Goal: Task Accomplishment & Management: Use online tool/utility

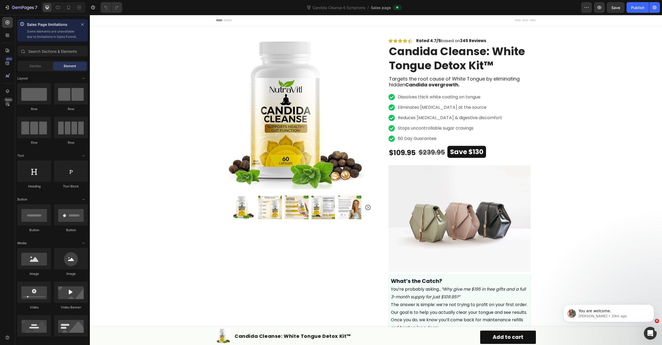
click at [3, 96] on div "450 Beta" at bounding box center [7, 174] width 11 height 315
click at [7, 94] on div at bounding box center [7, 91] width 11 height 11
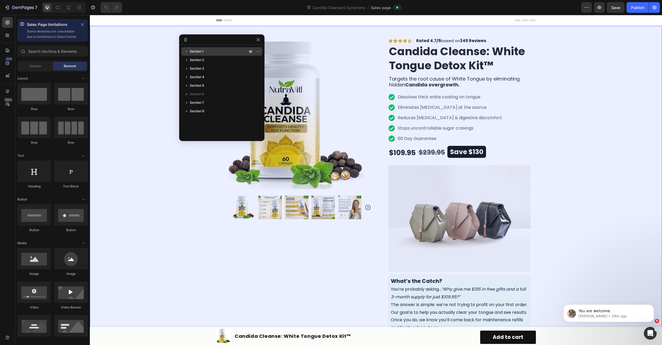
click at [184, 51] on icon "button" at bounding box center [186, 51] width 5 height 5
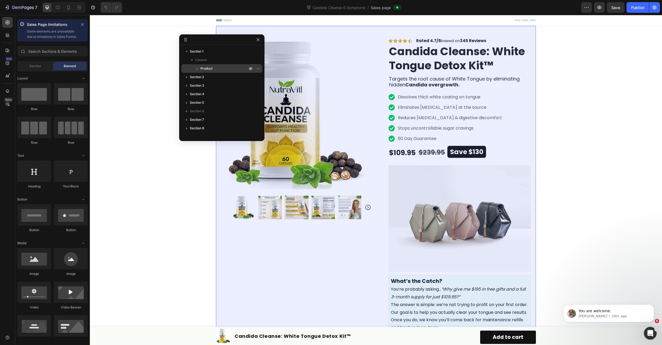
click at [210, 69] on span "Product" at bounding box center [207, 68] width 12 height 5
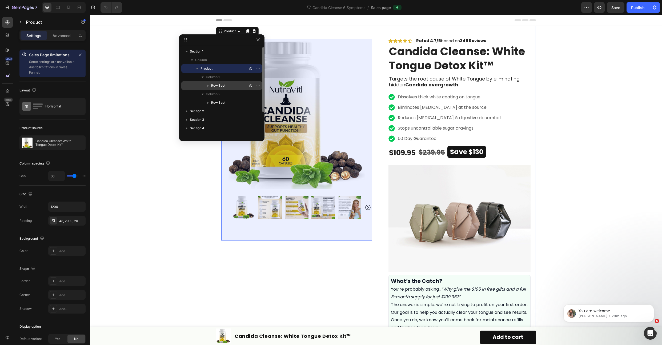
click at [210, 86] on icon "button" at bounding box center [207, 85] width 5 height 5
click at [232, 104] on span "Product Images" at bounding box center [232, 102] width 20 height 5
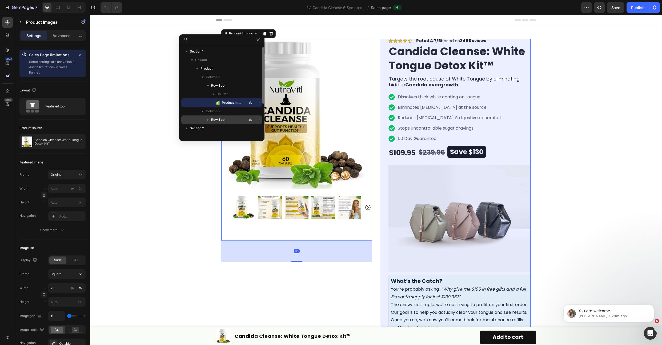
click at [207, 121] on icon "button" at bounding box center [207, 120] width 1 height 2
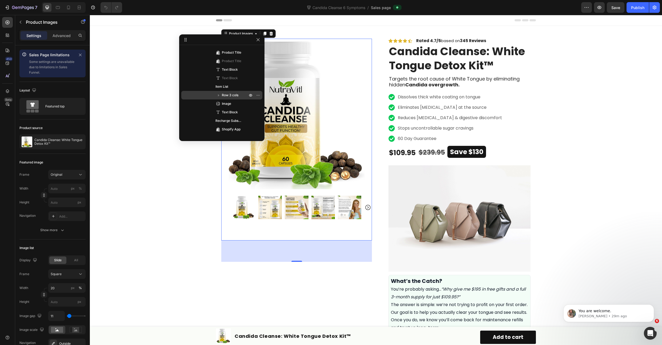
scroll to position [210, 0]
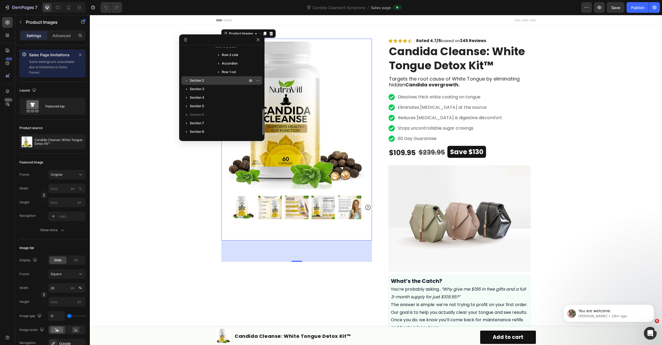
click at [186, 81] on icon "button" at bounding box center [186, 80] width 5 height 5
click at [197, 93] on icon "button" at bounding box center [197, 95] width 5 height 5
click at [186, 87] on icon "button" at bounding box center [186, 88] width 5 height 5
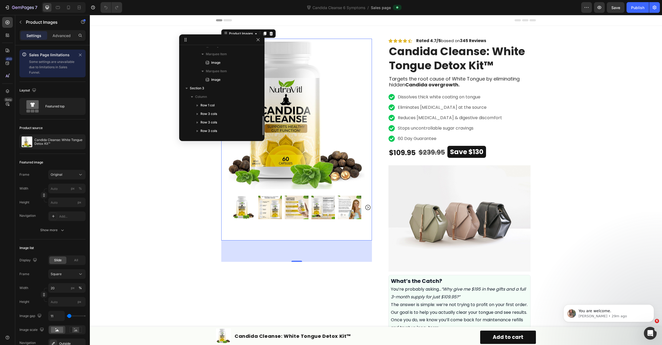
scroll to position [365, 0]
click at [195, 52] on icon "button" at bounding box center [197, 53] width 5 height 5
click at [197, 53] on icon "button" at bounding box center [197, 53] width 2 height 1
click at [196, 63] on icon "button" at bounding box center [197, 62] width 5 height 5
click at [198, 63] on icon "button" at bounding box center [197, 62] width 5 height 5
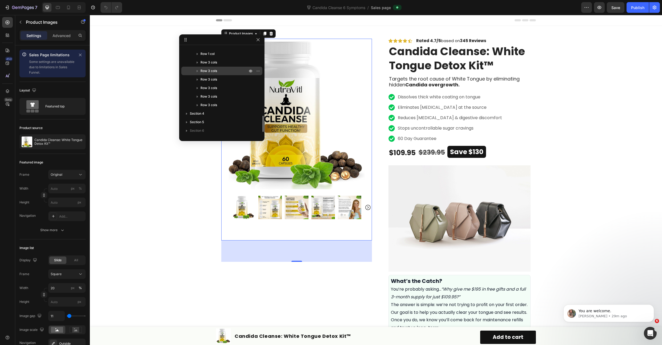
click at [199, 73] on icon "button" at bounding box center [197, 70] width 5 height 5
click at [197, 72] on icon "button" at bounding box center [197, 70] width 5 height 5
click at [198, 84] on div "Row 3 cols" at bounding box center [221, 88] width 77 height 9
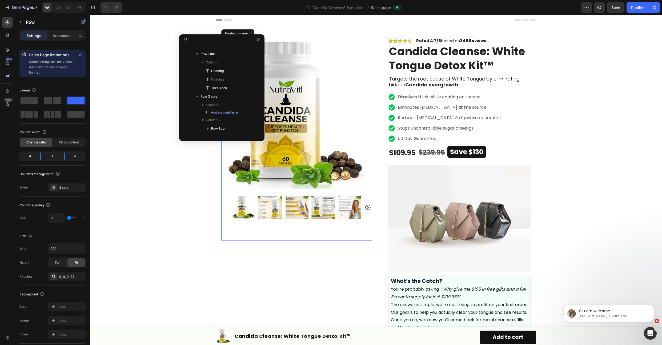
scroll to position [560, 0]
click at [198, 87] on icon "button" at bounding box center [197, 86] width 5 height 5
click at [187, 96] on icon "button" at bounding box center [186, 97] width 1 height 2
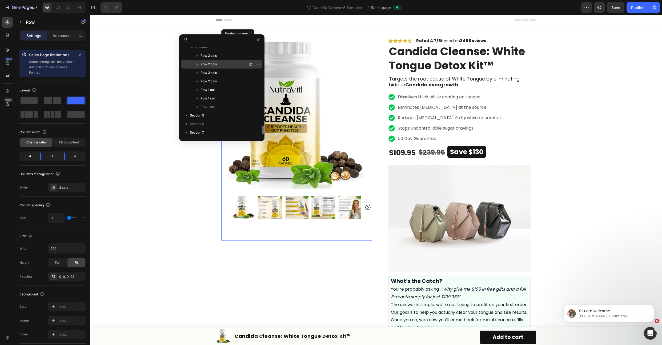
scroll to position [780, 0]
click at [198, 64] on icon "button" at bounding box center [197, 62] width 5 height 5
click at [198, 63] on icon "button" at bounding box center [197, 62] width 5 height 5
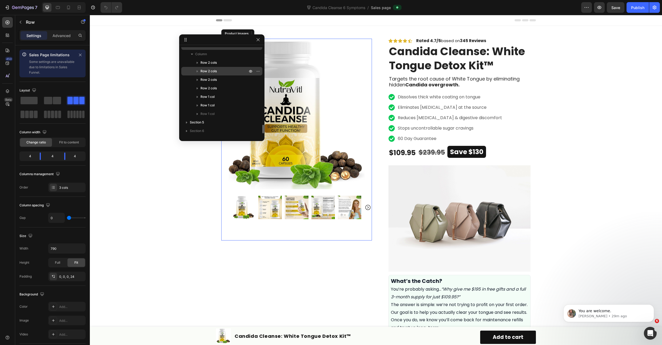
click at [201, 73] on span "Row 2 cols" at bounding box center [209, 71] width 16 height 5
click at [199, 72] on div "Column 1" at bounding box center [221, 71] width 77 height 9
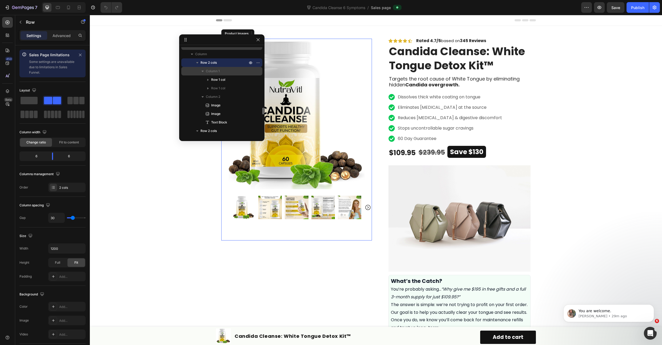
click at [201, 71] on icon "button" at bounding box center [202, 71] width 5 height 5
click at [196, 62] on icon "button" at bounding box center [197, 62] width 5 height 5
click at [197, 71] on icon "button" at bounding box center [197, 71] width 2 height 1
click at [197, 78] on icon "button" at bounding box center [197, 79] width 5 height 5
click at [198, 87] on icon "button" at bounding box center [197, 88] width 5 height 5
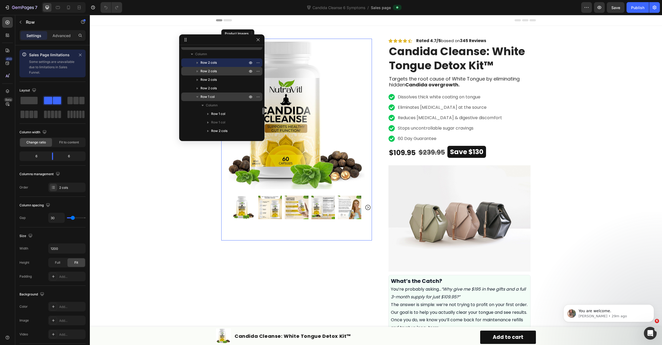
click at [198, 94] on icon "button" at bounding box center [197, 96] width 5 height 5
click at [197, 104] on icon "button" at bounding box center [197, 105] width 5 height 5
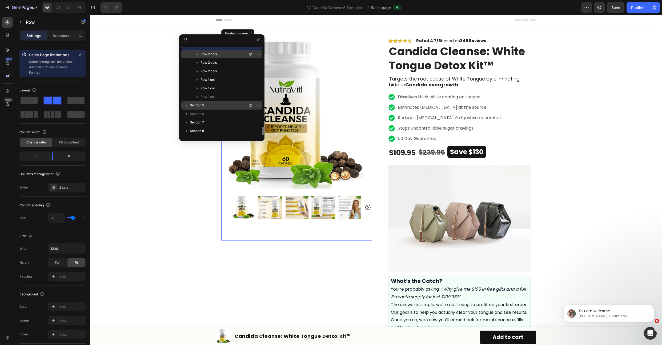
click at [186, 104] on icon "button" at bounding box center [186, 105] width 5 height 5
click at [188, 104] on icon "button" at bounding box center [186, 105] width 5 height 5
click at [188, 111] on icon "button" at bounding box center [186, 113] width 5 height 5
click at [187, 114] on icon "button" at bounding box center [186, 113] width 5 height 5
click at [248, 113] on button "button" at bounding box center [251, 114] width 6 height 6
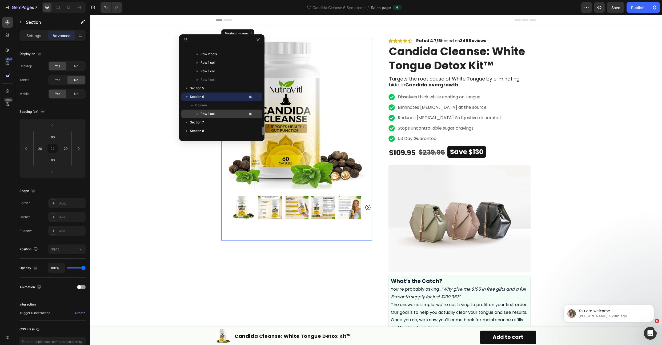
click at [197, 113] on icon "button" at bounding box center [197, 113] width 5 height 5
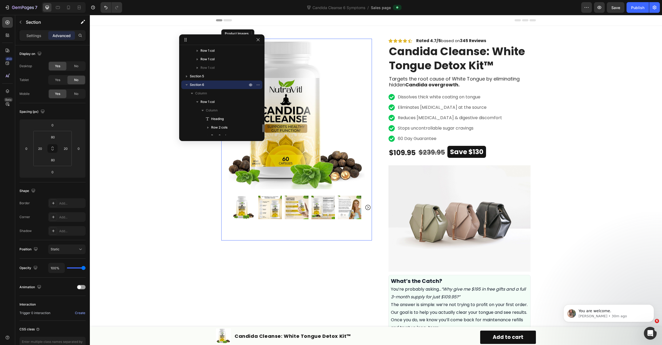
scroll to position [857, 0]
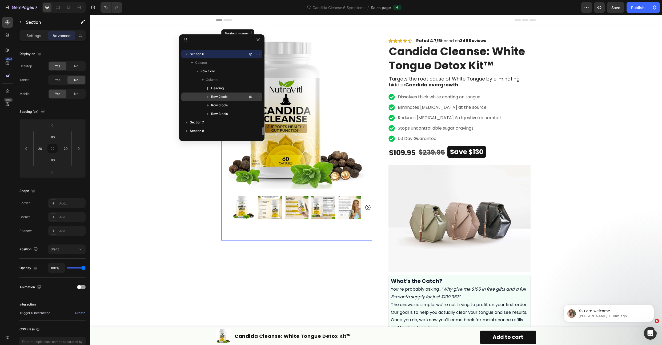
click at [208, 97] on icon "button" at bounding box center [207, 97] width 1 height 2
click at [209, 103] on icon "button" at bounding box center [207, 105] width 5 height 5
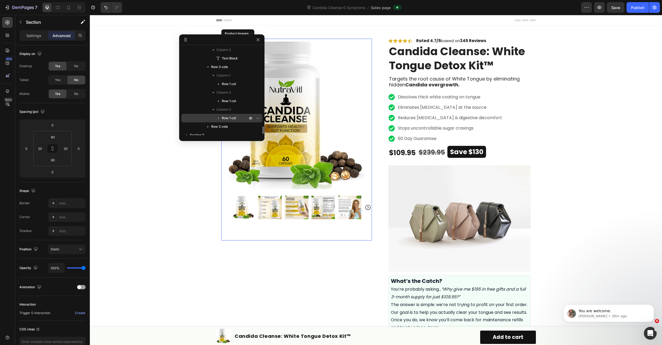
scroll to position [943, 0]
click at [209, 110] on div "Row 3 cols" at bounding box center [221, 114] width 77 height 9
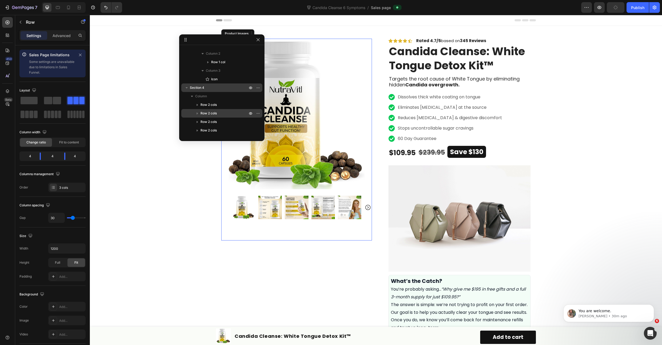
scroll to position [847, 0]
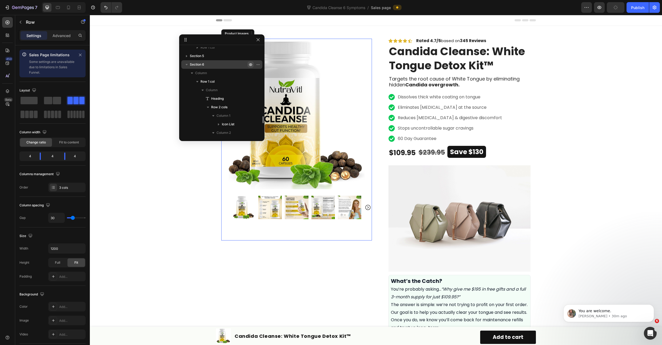
click at [249, 64] on icon "button" at bounding box center [251, 64] width 4 height 4
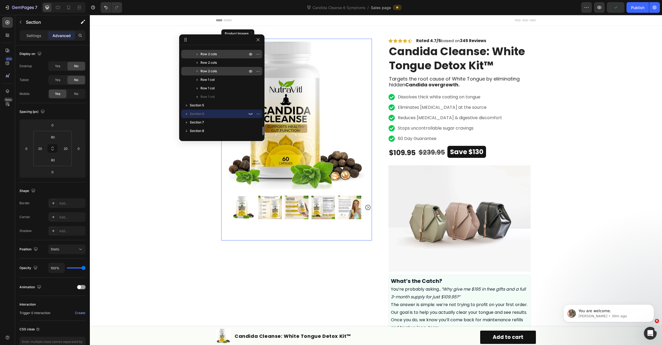
scroll to position [797, 0]
click at [187, 121] on icon "button" at bounding box center [186, 122] width 5 height 5
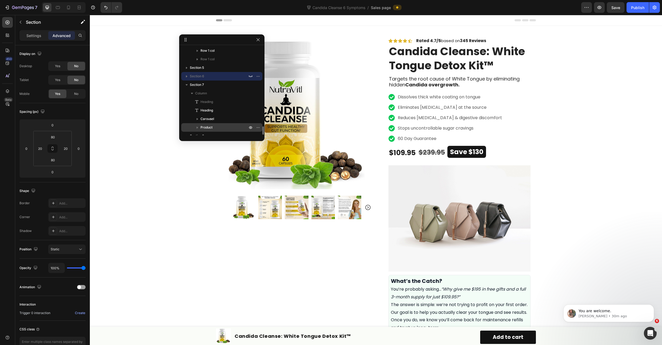
click at [212, 125] on span "Product" at bounding box center [207, 127] width 12 height 5
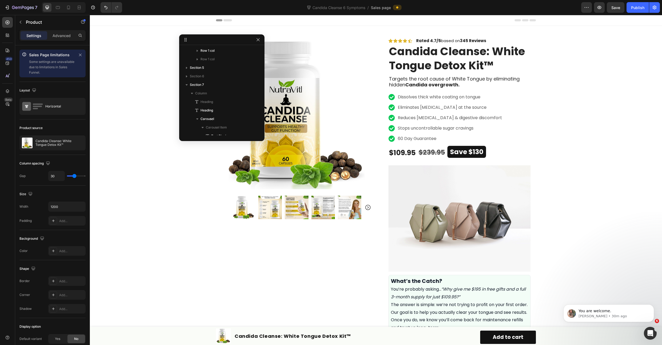
scroll to position [1130, 0]
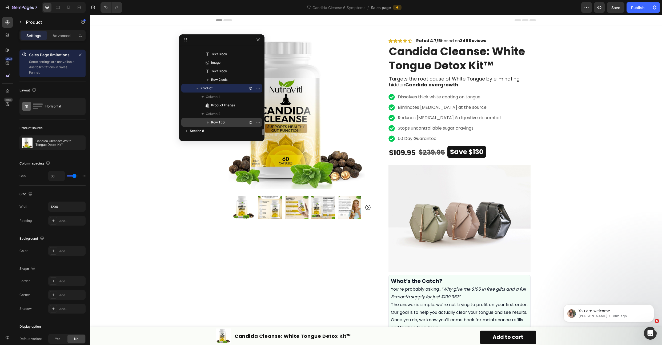
click at [208, 121] on icon "button" at bounding box center [207, 122] width 5 height 5
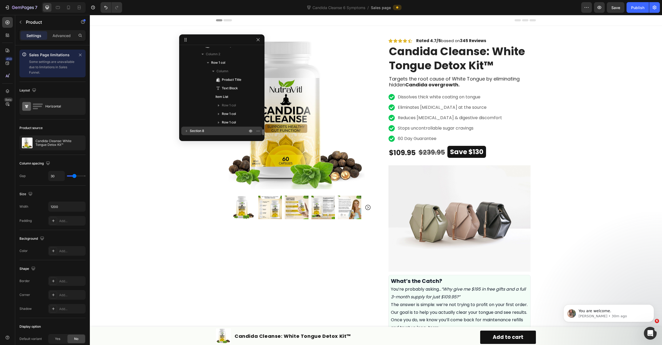
click at [187, 130] on icon "button" at bounding box center [186, 130] width 5 height 5
click at [215, 132] on p "Product" at bounding box center [225, 130] width 48 height 5
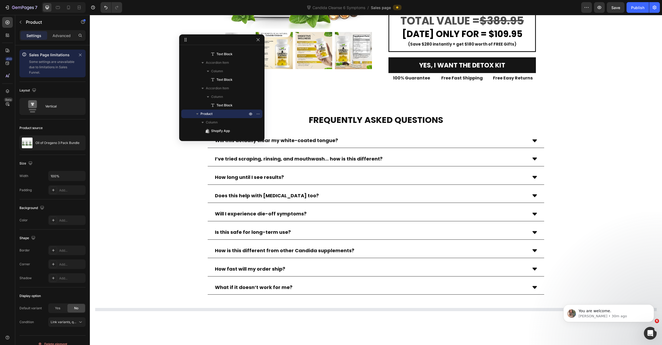
scroll to position [2940, 0]
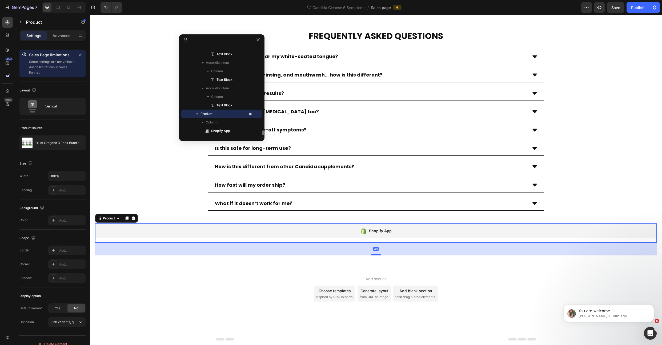
click at [218, 113] on p "Product" at bounding box center [225, 113] width 48 height 5
click at [258, 131] on icon "button" at bounding box center [258, 131] width 4 height 4
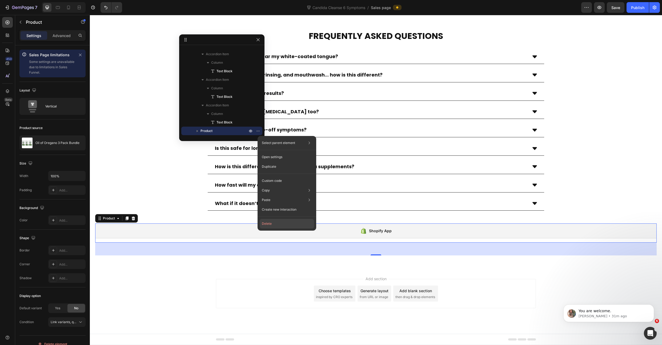
click at [273, 223] on button "Delete" at bounding box center [287, 224] width 54 height 10
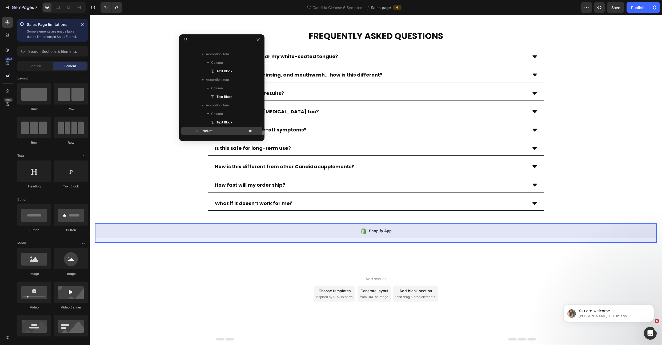
click at [203, 130] on span "Product" at bounding box center [207, 130] width 12 height 5
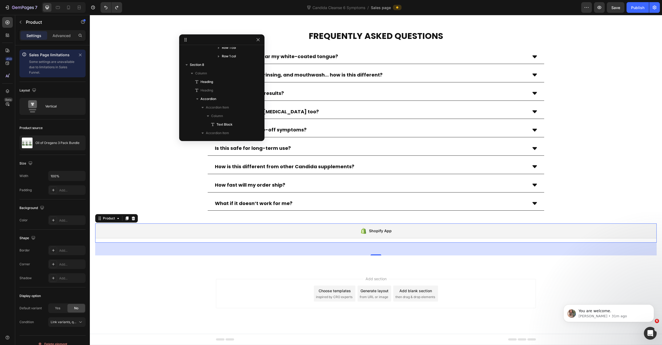
scroll to position [1480, 0]
drag, startPoint x: 229, startPoint y: 114, endPoint x: 56, endPoint y: 116, distance: 172.3
click at [229, 114] on p "Product" at bounding box center [225, 113] width 48 height 5
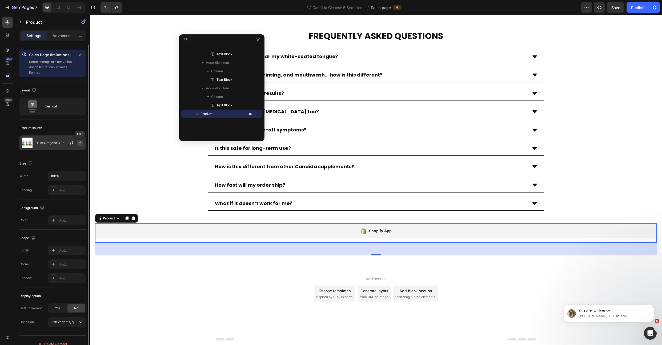
click at [79, 143] on icon "button" at bounding box center [80, 143] width 4 height 4
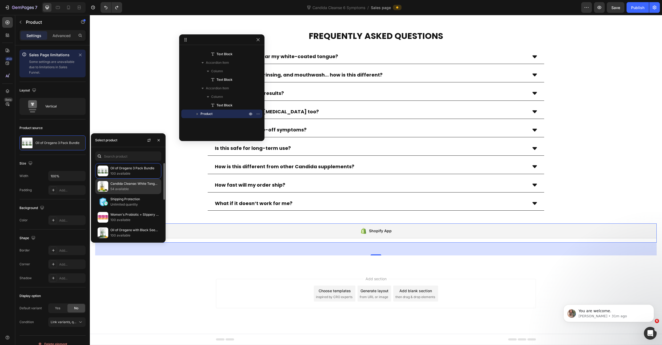
click at [136, 184] on p "Candida Cleanse: White Tongue Detox Kit™" at bounding box center [134, 183] width 49 height 5
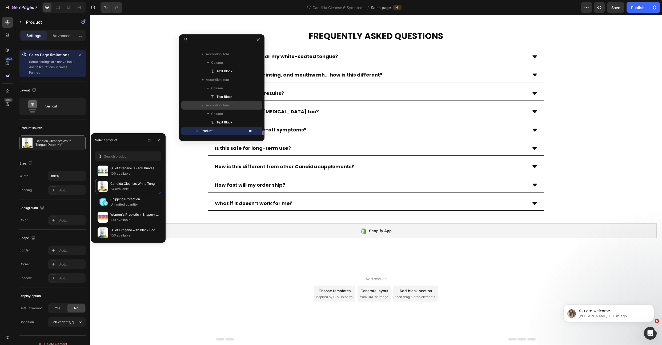
scroll to position [1463, 0]
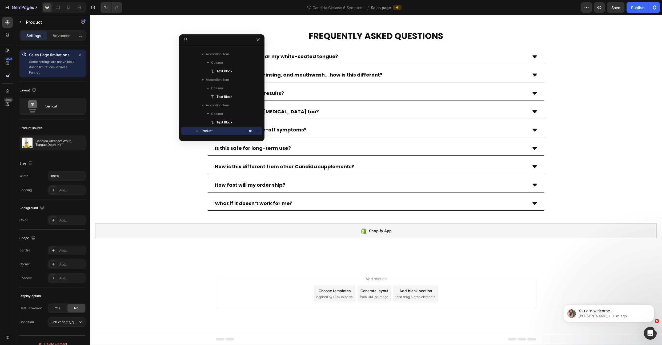
click at [228, 40] on div at bounding box center [221, 39] width 85 height 11
click at [167, 228] on div "Shopify App" at bounding box center [376, 230] width 562 height 15
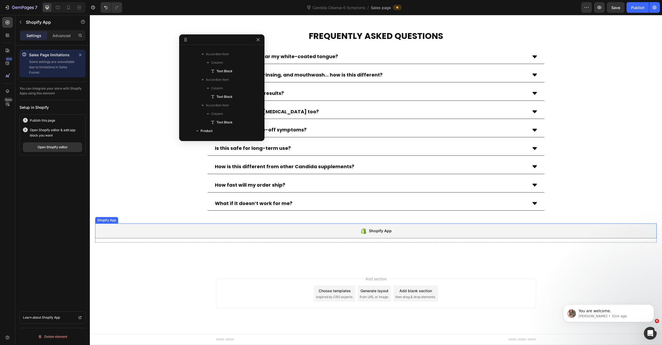
scroll to position [1480, 0]
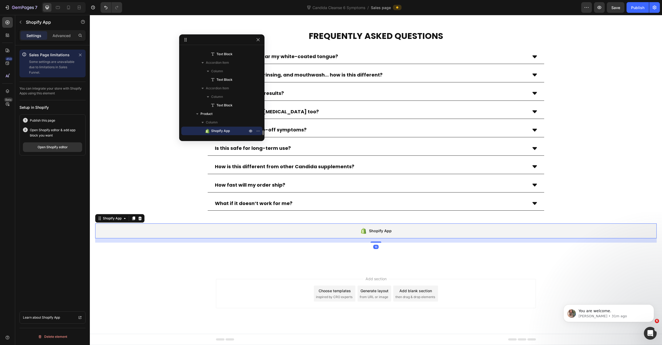
click at [222, 132] on span "Shopify App" at bounding box center [220, 130] width 19 height 5
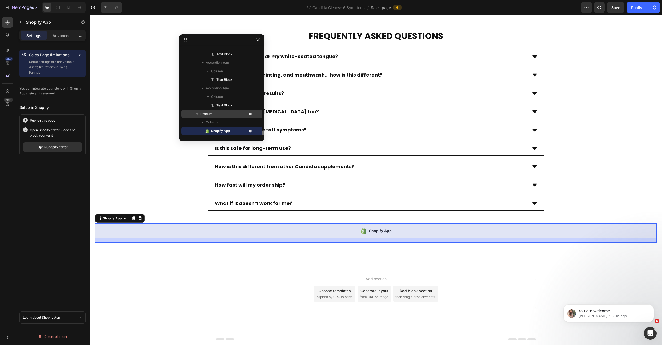
click at [214, 111] on p "Product" at bounding box center [225, 113] width 48 height 5
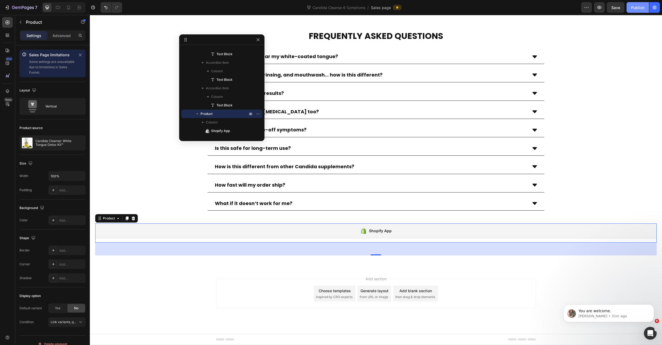
click at [636, 8] on div "Publish" at bounding box center [637, 8] width 13 height 6
